Goal: Information Seeking & Learning: Learn about a topic

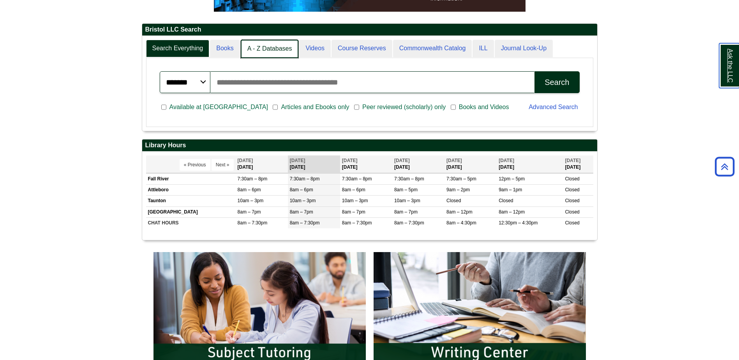
scroll to position [95, 455]
click at [257, 46] on link "A - Z Databases" at bounding box center [270, 49] width 58 height 18
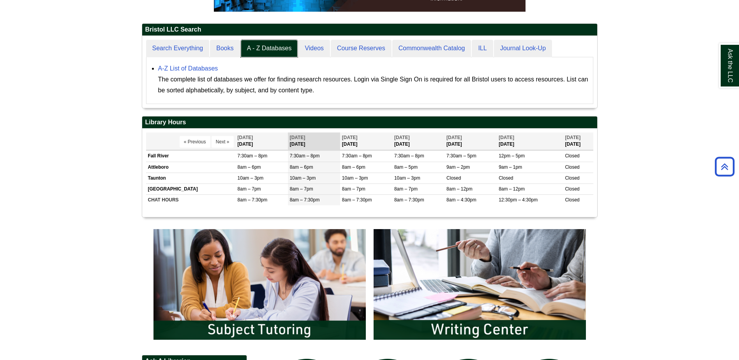
scroll to position [72, 455]
click at [199, 67] on link "A-Z List of Databases" at bounding box center [188, 68] width 60 height 7
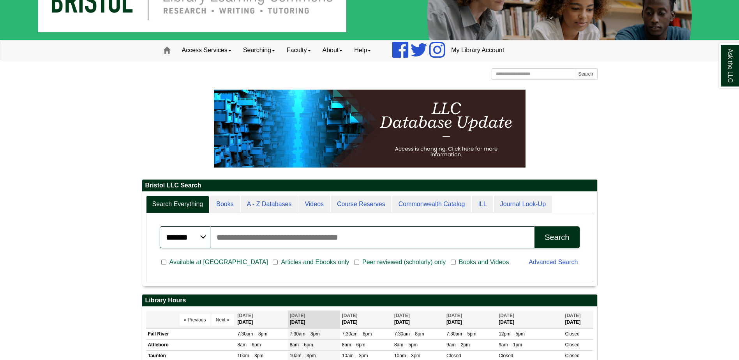
scroll to position [94, 455]
click at [307, 240] on input "Search articles, books, journals & more" at bounding box center [372, 237] width 325 height 22
click at [235, 233] on input "Search articles, books, journals & more" at bounding box center [372, 237] width 325 height 22
click at [535, 226] on button "Search" at bounding box center [557, 237] width 45 height 22
click at [553, 241] on div "Search" at bounding box center [557, 237] width 25 height 9
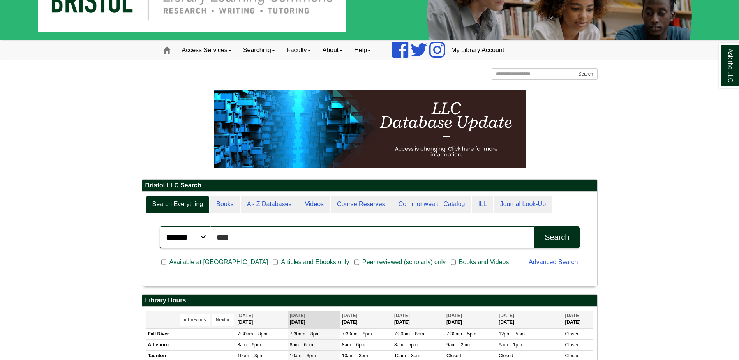
drag, startPoint x: 261, startPoint y: 245, endPoint x: 205, endPoint y: 242, distance: 56.6
click at [205, 242] on div "******* ***** ****** Search articles, books, journals & more **** Search" at bounding box center [370, 237] width 420 height 22
type input "**********"
click at [535, 226] on button "Search" at bounding box center [557, 237] width 45 height 22
drag, startPoint x: 264, startPoint y: 234, endPoint x: 194, endPoint y: 243, distance: 69.9
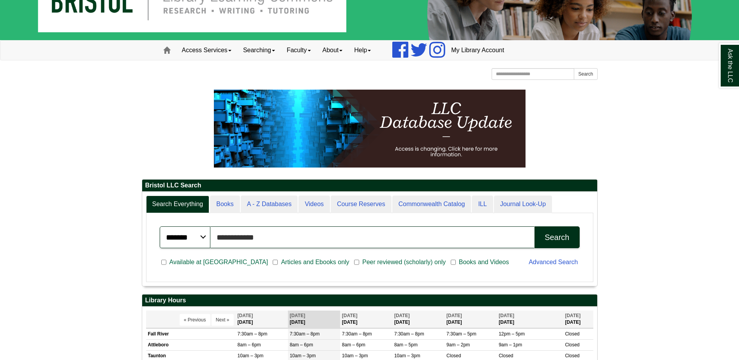
click at [194, 243] on div "**********" at bounding box center [370, 237] width 420 height 22
click at [252, 236] on input "Search articles, books, journals & more" at bounding box center [372, 237] width 325 height 22
type input "**********"
click at [535, 226] on button "Search" at bounding box center [557, 237] width 45 height 22
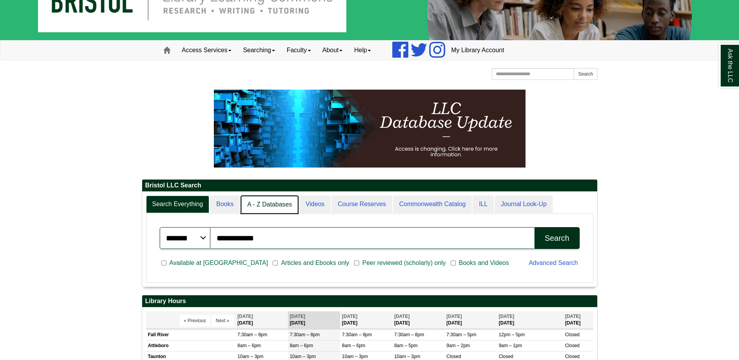
scroll to position [4, 4]
click at [275, 206] on link "A - Z Databases" at bounding box center [270, 205] width 58 height 18
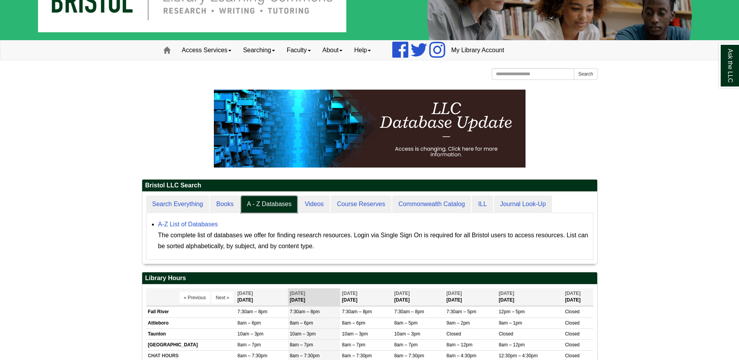
scroll to position [72, 455]
click at [202, 224] on link "A-Z List of Databases" at bounding box center [188, 224] width 60 height 7
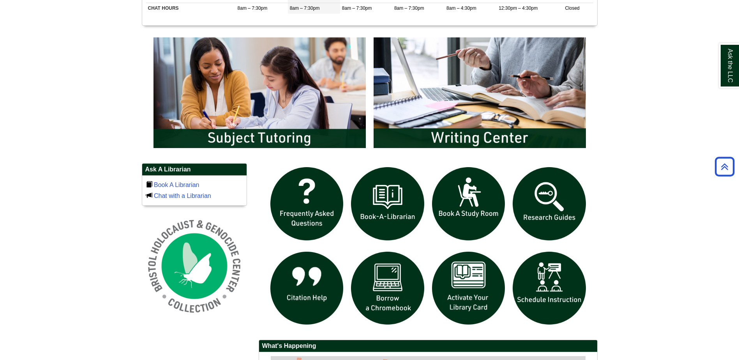
scroll to position [429, 0]
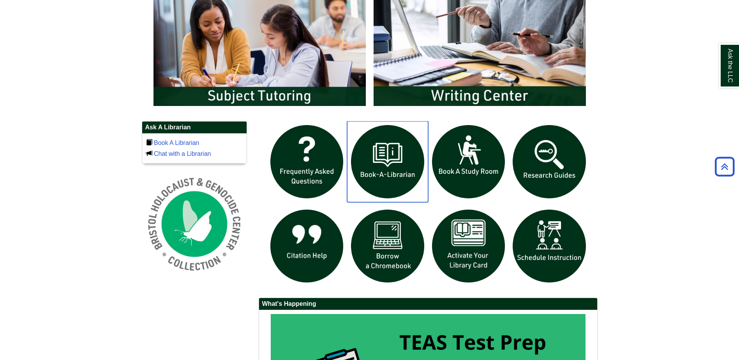
click at [379, 167] on img "slideshow" at bounding box center [387, 161] width 81 height 81
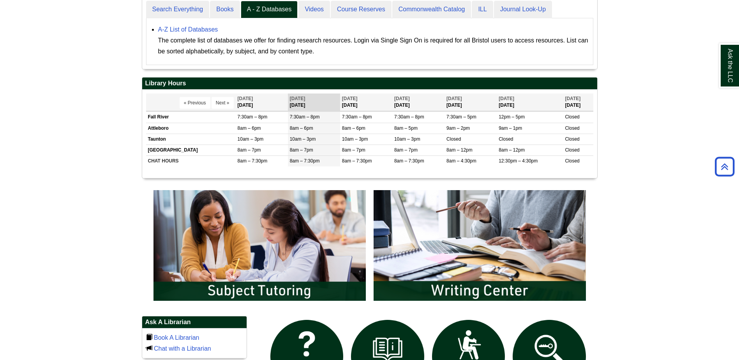
scroll to position [72, 455]
click at [198, 28] on link "A-Z List of Databases" at bounding box center [188, 29] width 60 height 7
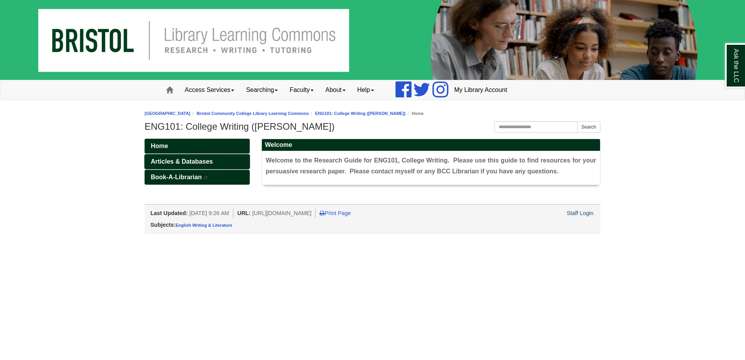
click at [200, 160] on span "Articles & Databases" at bounding box center [182, 161] width 62 height 7
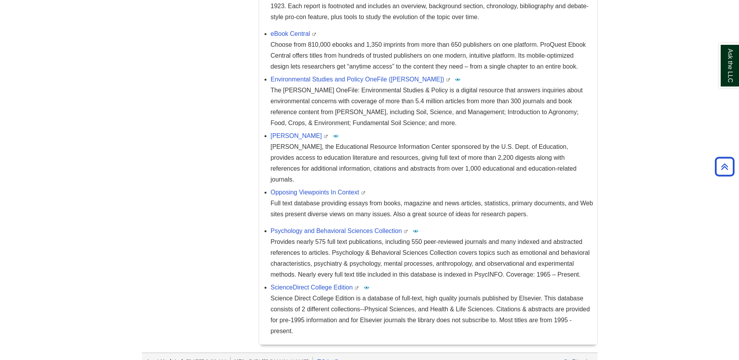
scroll to position [735, 0]
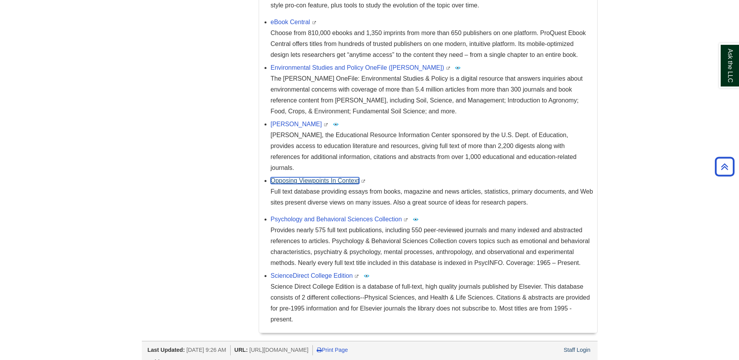
click at [319, 177] on link "Opposing Viewpoints In Context" at bounding box center [315, 180] width 88 height 7
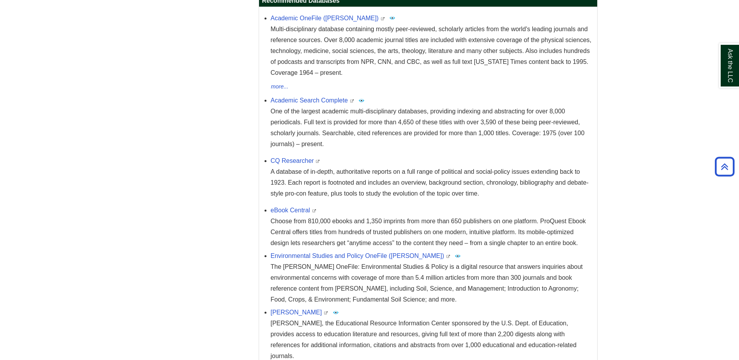
scroll to position [540, 0]
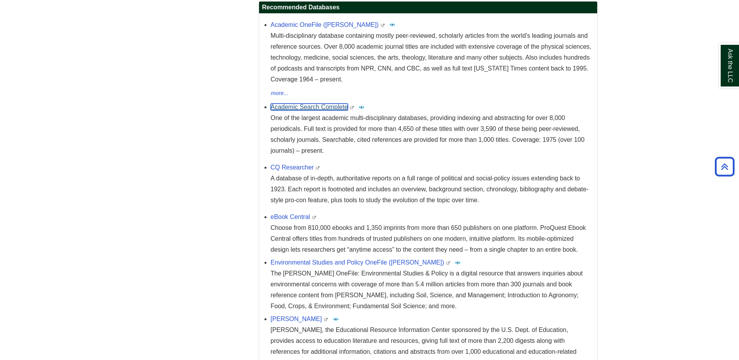
click at [297, 106] on link "Academic Search Complete" at bounding box center [309, 107] width 77 height 7
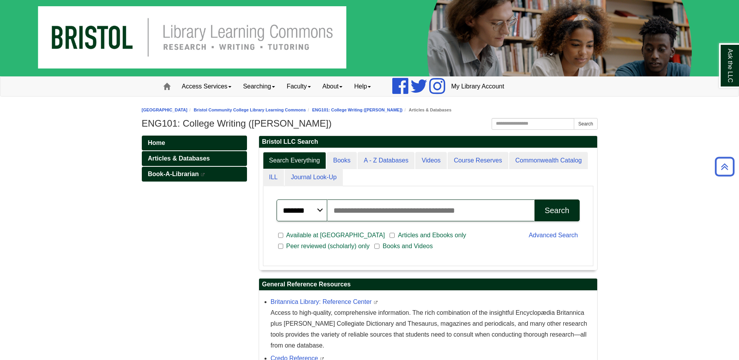
scroll to position [0, 0]
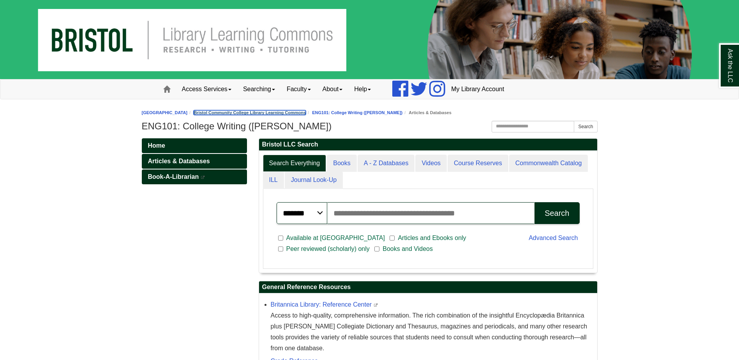
click at [255, 111] on link "Bristol Community College Library Learning Commons" at bounding box center [250, 112] width 112 height 5
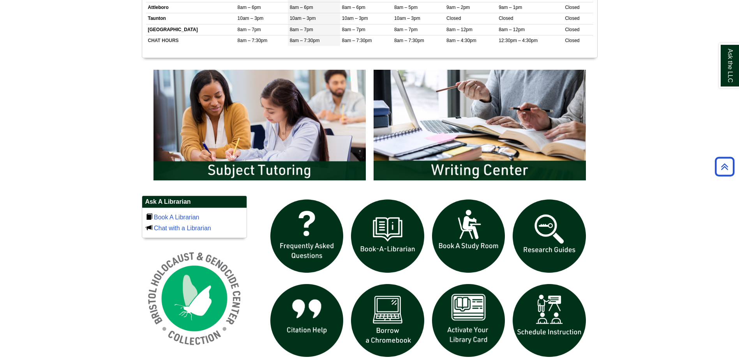
scroll to position [429, 0]
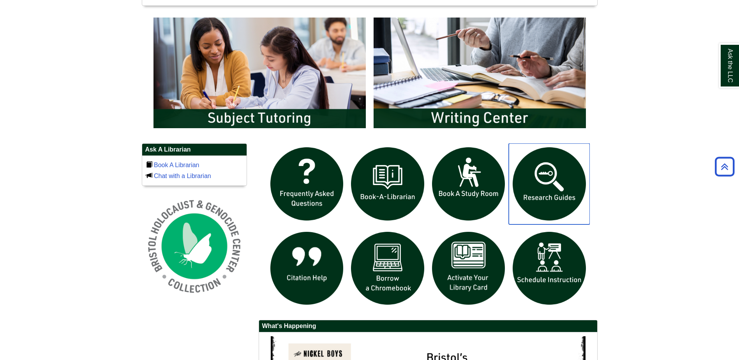
click at [540, 198] on img "slideshow" at bounding box center [549, 183] width 81 height 81
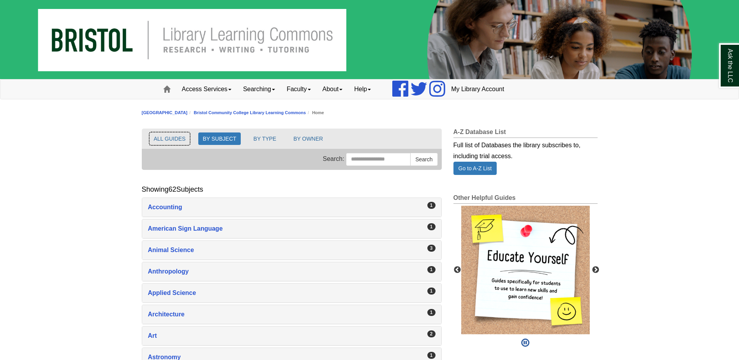
click at [169, 138] on button "ALL GUIDES" at bounding box center [170, 139] width 41 height 12
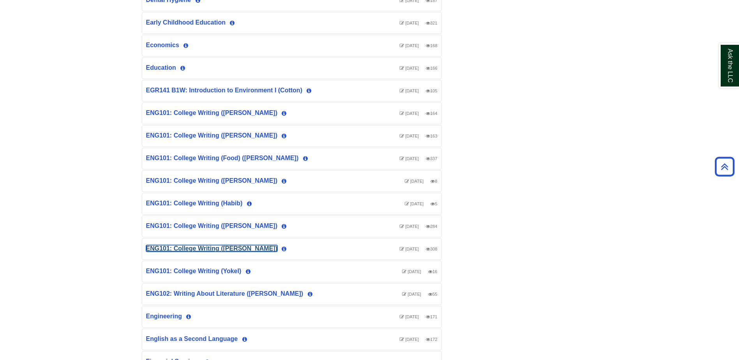
click at [205, 248] on link "ENG101: College Writing ([PERSON_NAME])" at bounding box center [212, 248] width 132 height 7
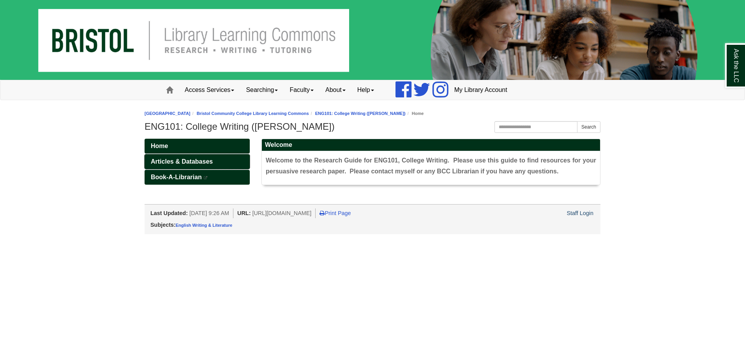
click at [166, 158] on span "Articles & Databases" at bounding box center [182, 161] width 62 height 7
